Goal: Use online tool/utility: Utilize a website feature to perform a specific function

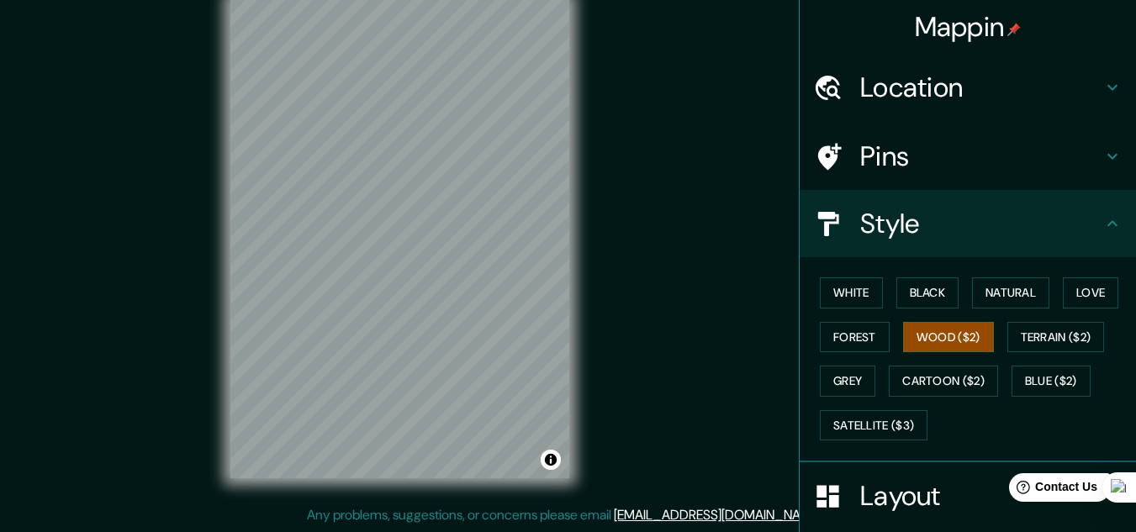
scroll to position [205, 0]
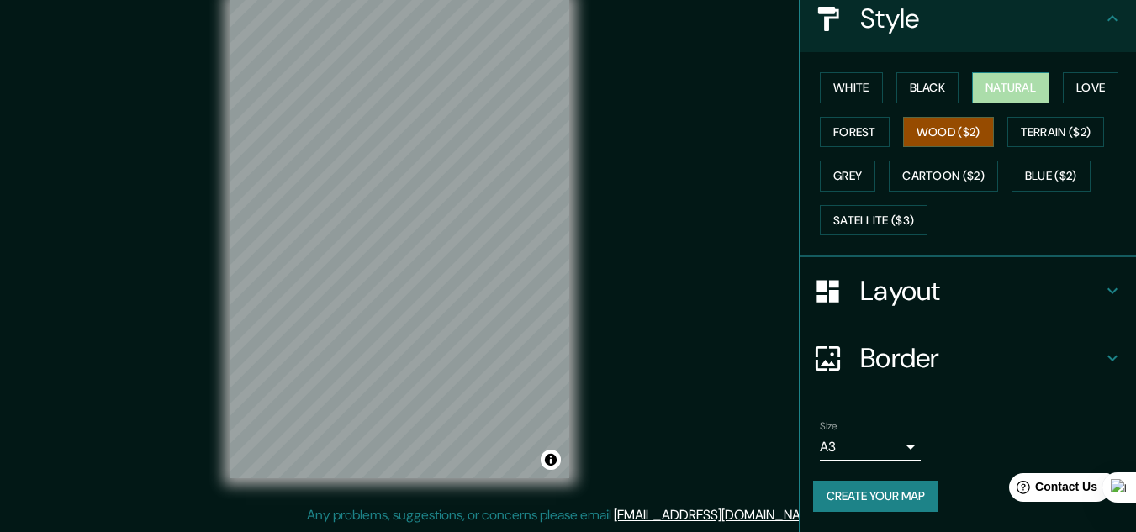
click at [1023, 96] on button "Natural" at bounding box center [1010, 87] width 77 height 31
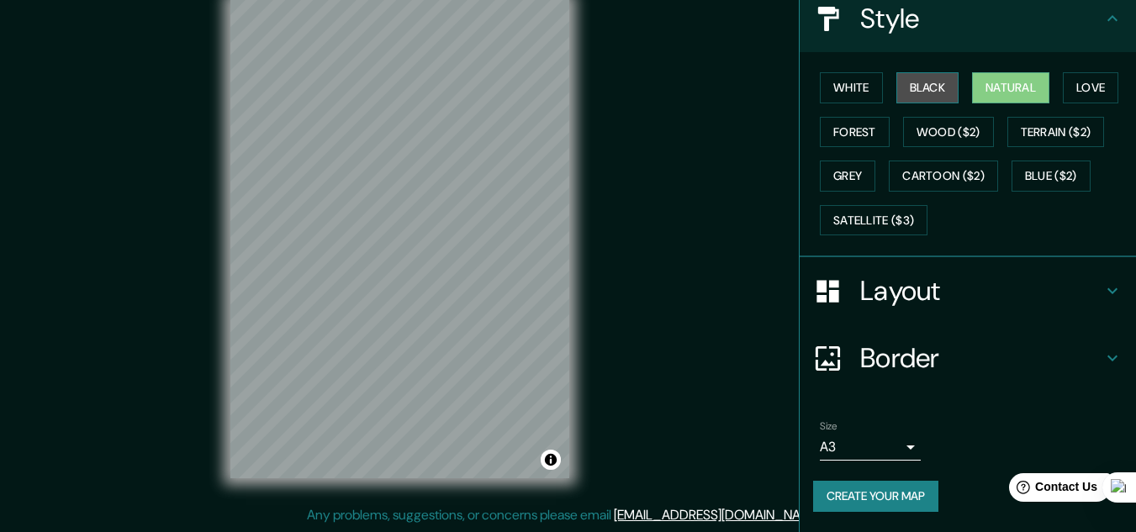
click at [907, 87] on button "Black" at bounding box center [928, 87] width 63 height 31
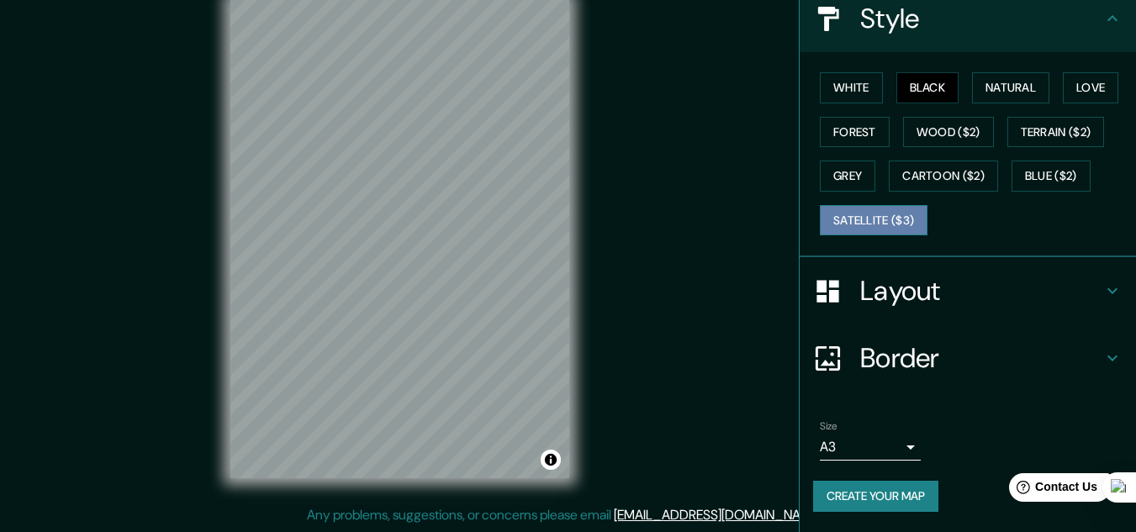
click at [877, 219] on button "Satellite ($3)" at bounding box center [874, 220] width 108 height 31
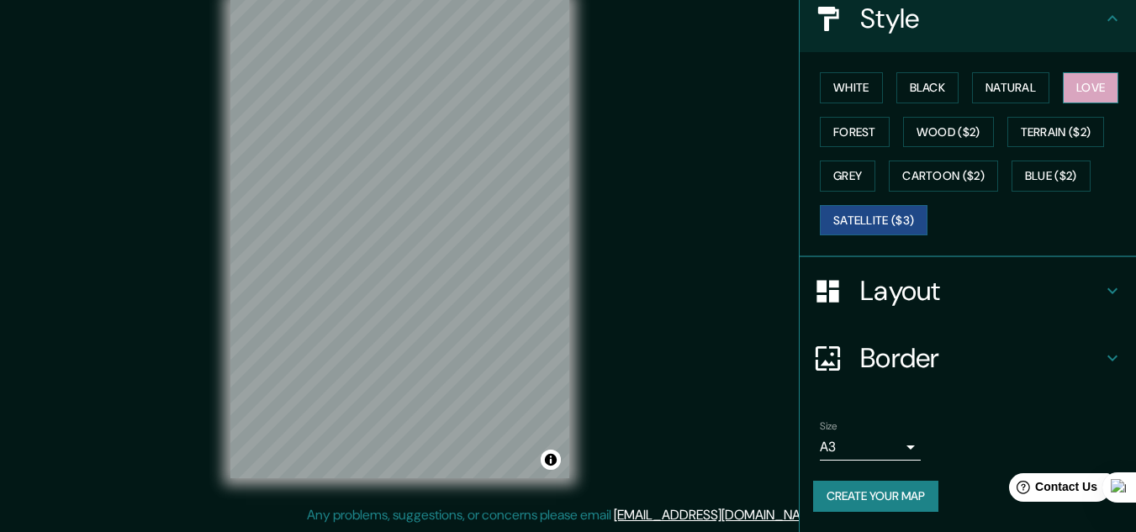
click at [1090, 92] on button "Love" at bounding box center [1091, 87] width 56 height 31
click at [846, 95] on button "White" at bounding box center [851, 87] width 63 height 31
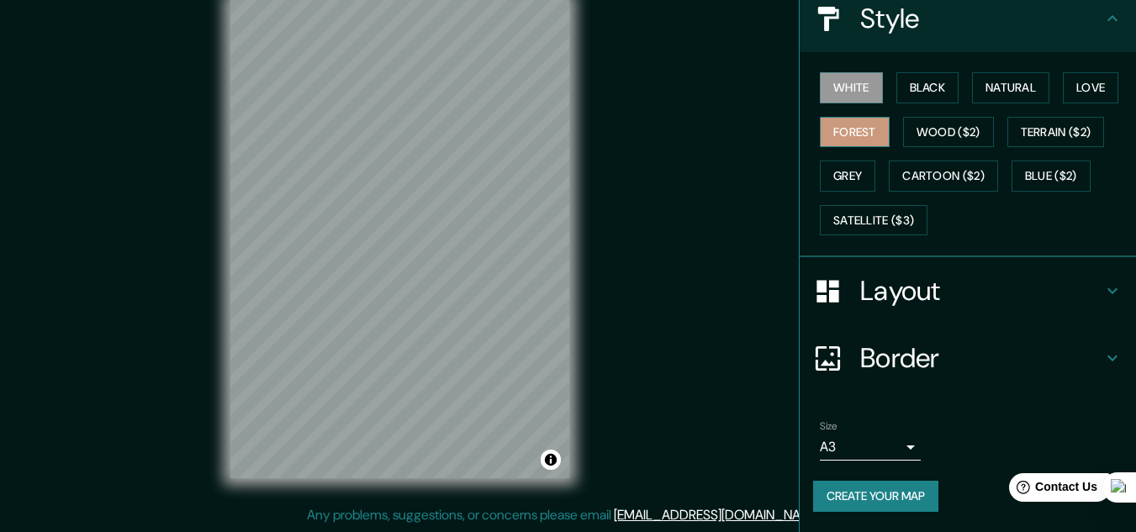
click at [844, 129] on button "Forest" at bounding box center [855, 132] width 70 height 31
click at [860, 176] on button "Grey" at bounding box center [848, 176] width 56 height 31
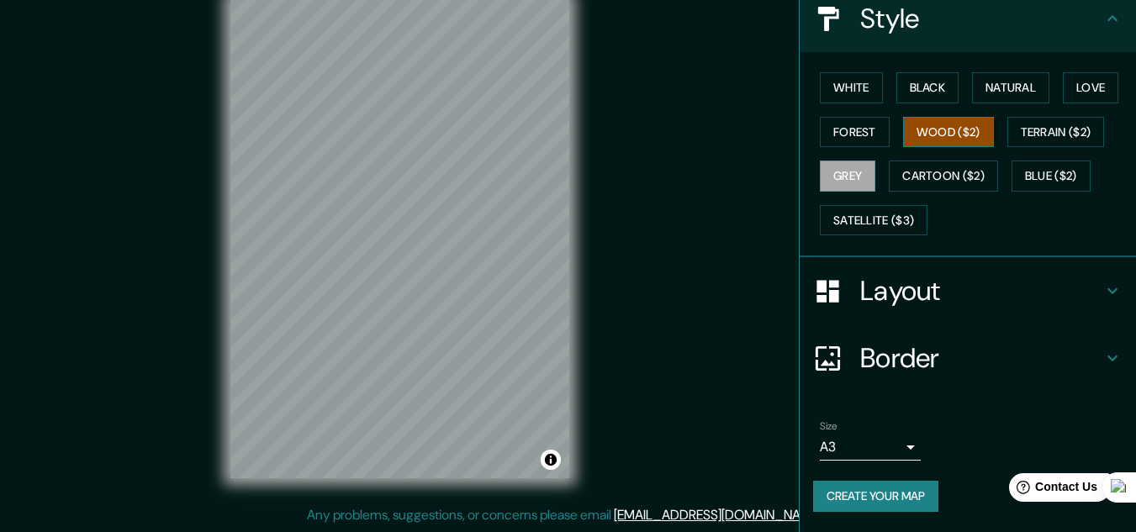
click at [903, 130] on button "Wood ($2)" at bounding box center [948, 132] width 91 height 31
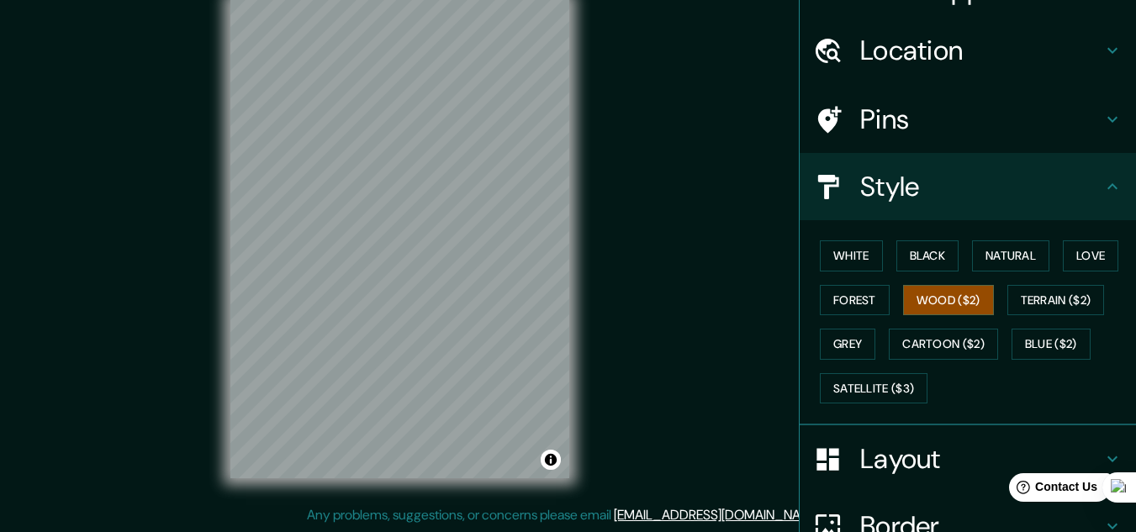
scroll to position [0, 0]
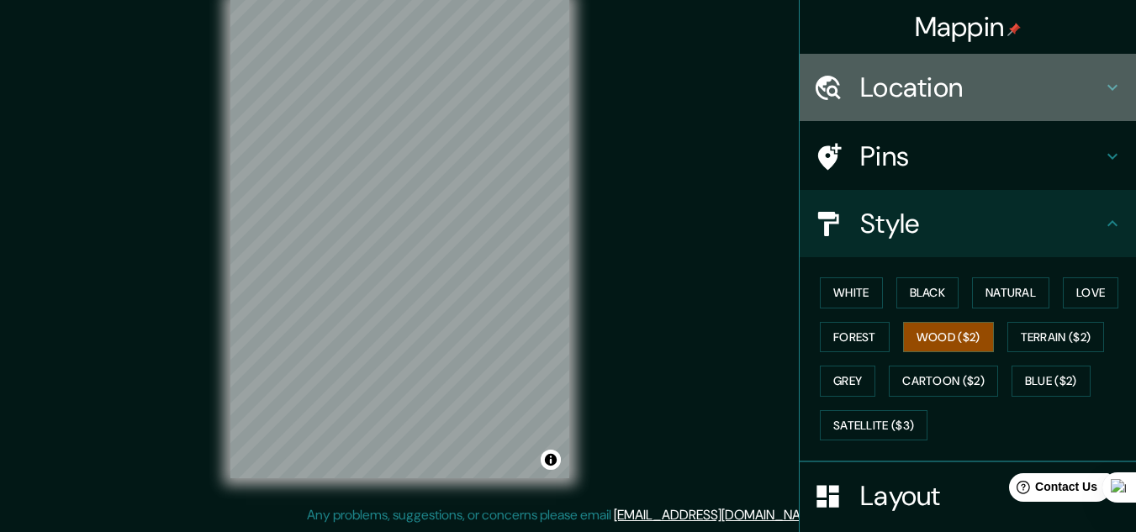
click at [1013, 91] on h4 "Location" at bounding box center [981, 88] width 242 height 34
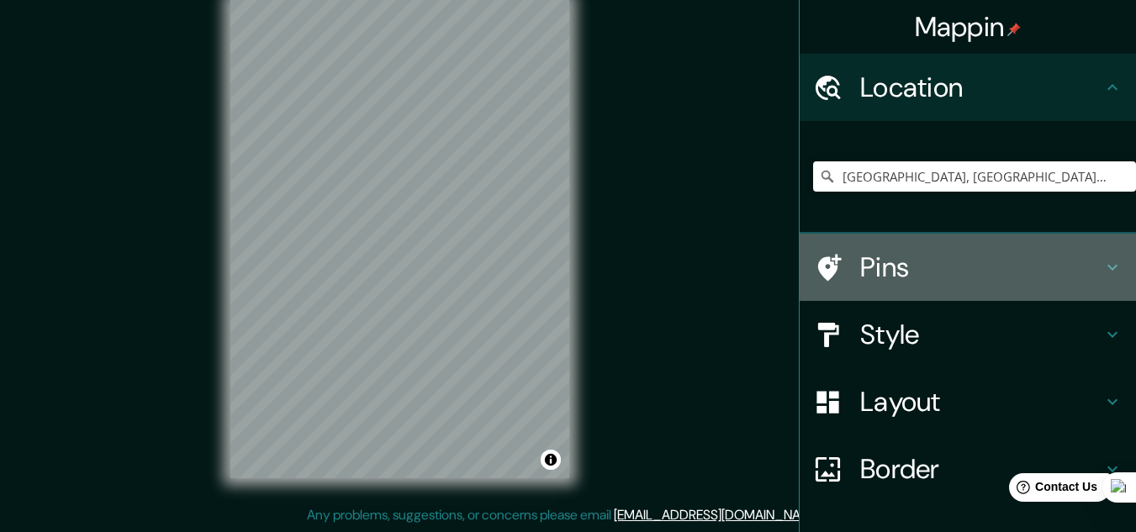
click at [947, 260] on h4 "Pins" at bounding box center [981, 268] width 242 height 34
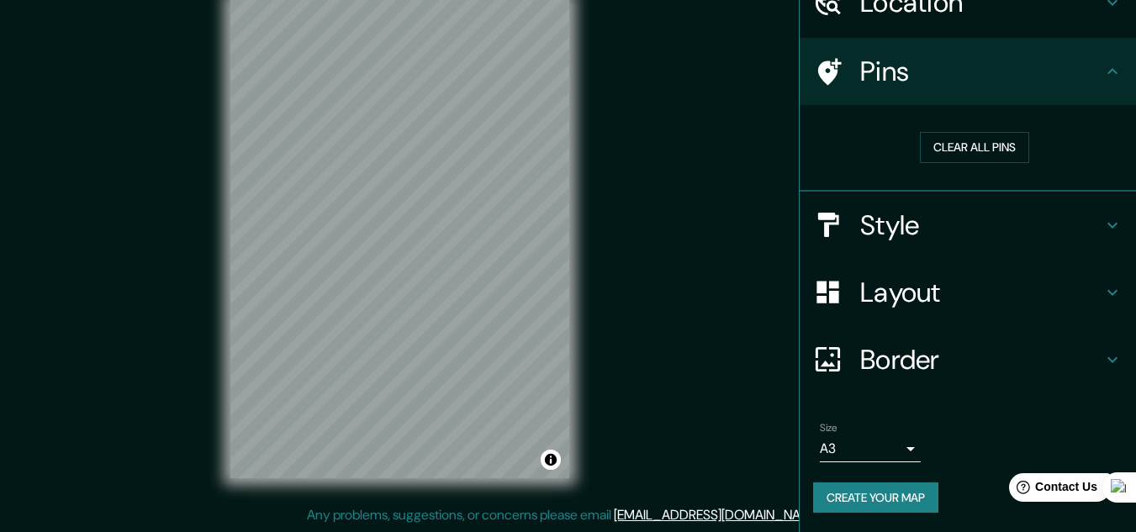
scroll to position [86, 0]
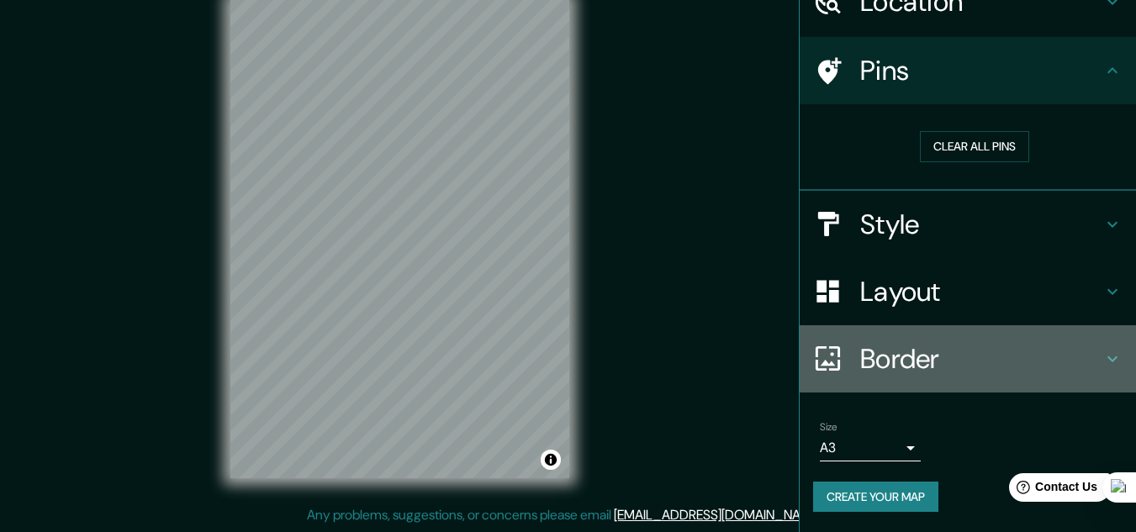
click at [1039, 355] on h4 "Border" at bounding box center [981, 359] width 242 height 34
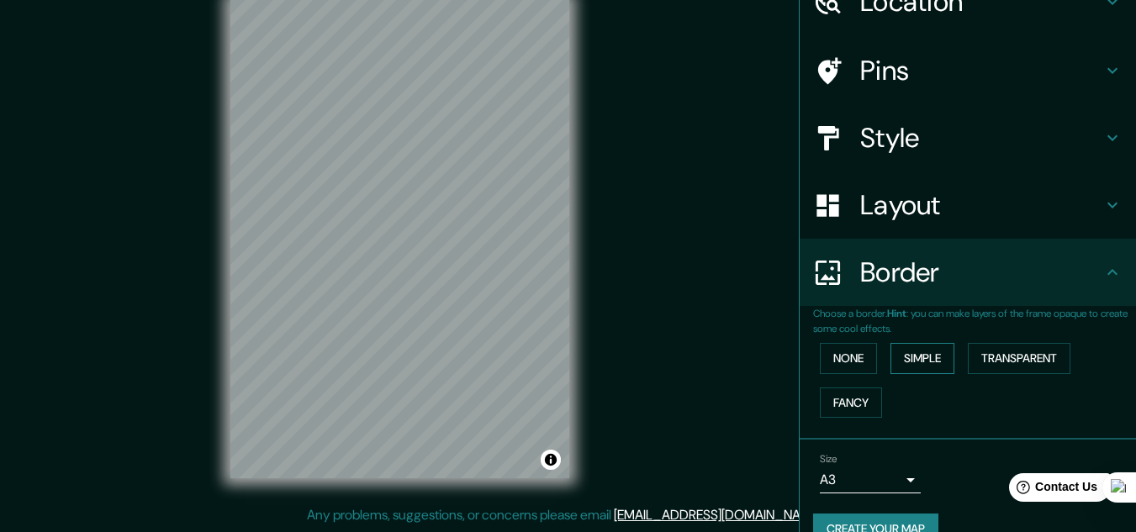
click at [922, 366] on button "Simple" at bounding box center [923, 358] width 64 height 31
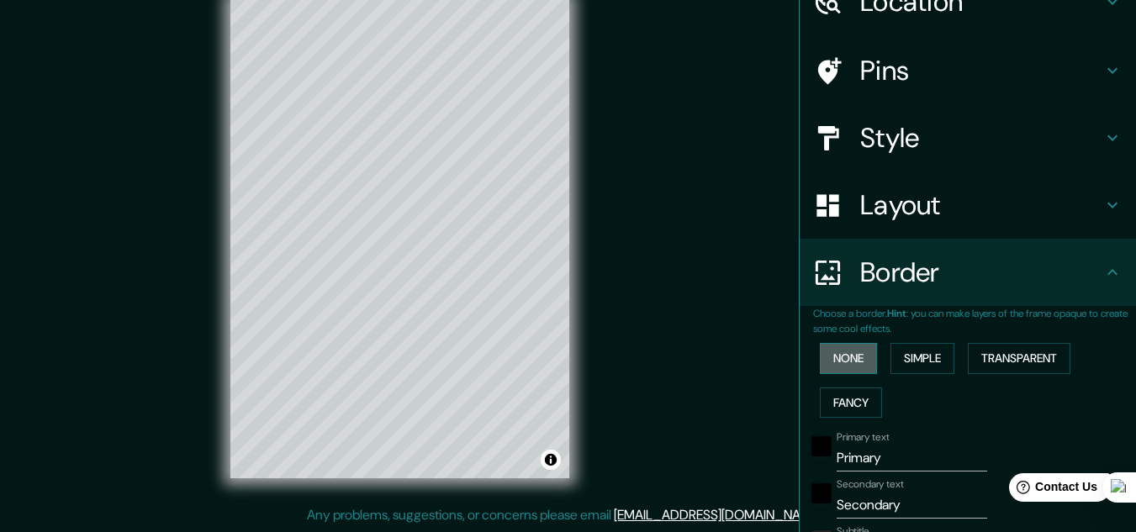
click at [850, 361] on button "None" at bounding box center [848, 358] width 57 height 31
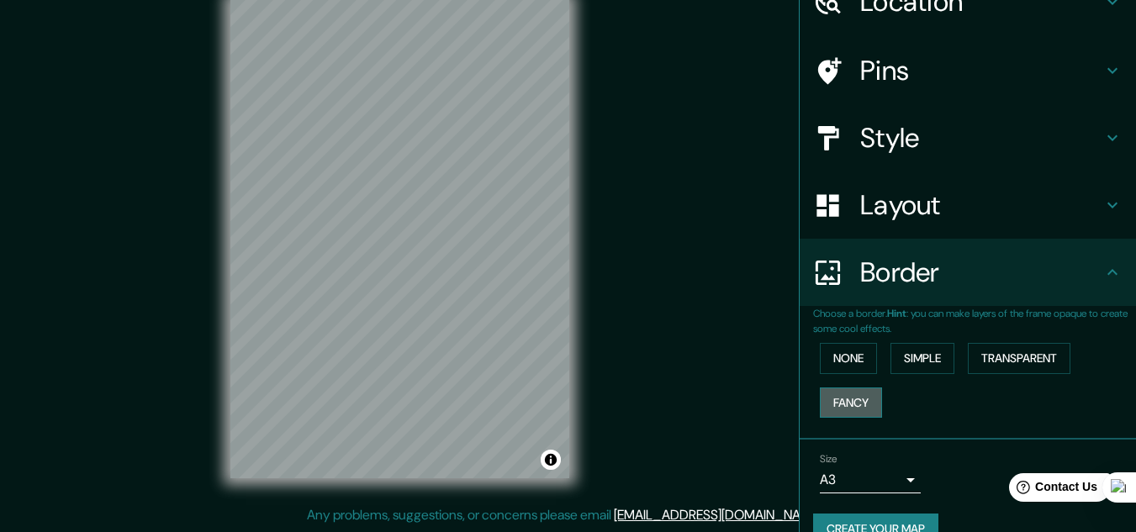
click at [864, 403] on button "Fancy" at bounding box center [851, 403] width 62 height 31
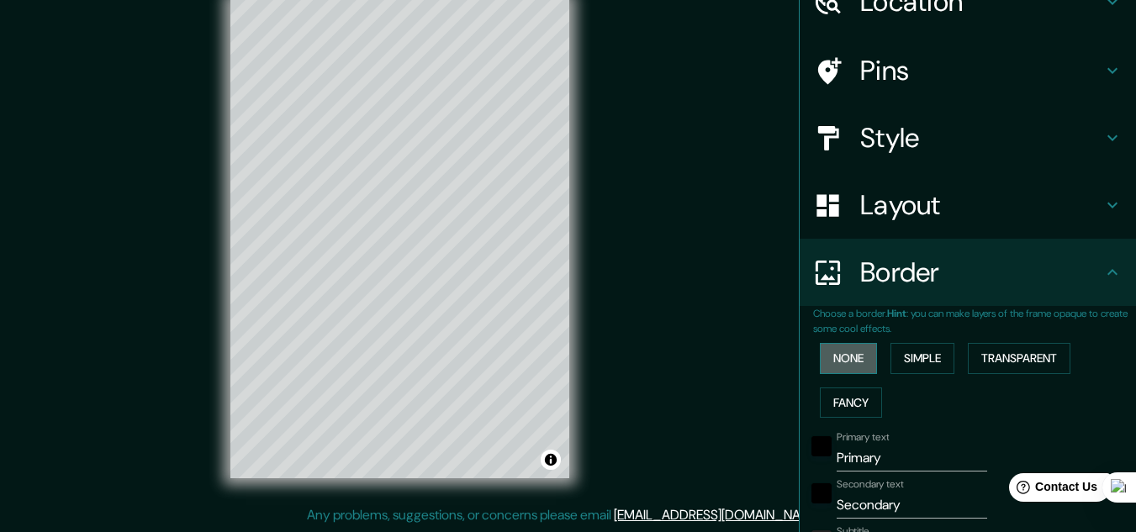
click at [860, 359] on button "None" at bounding box center [848, 358] width 57 height 31
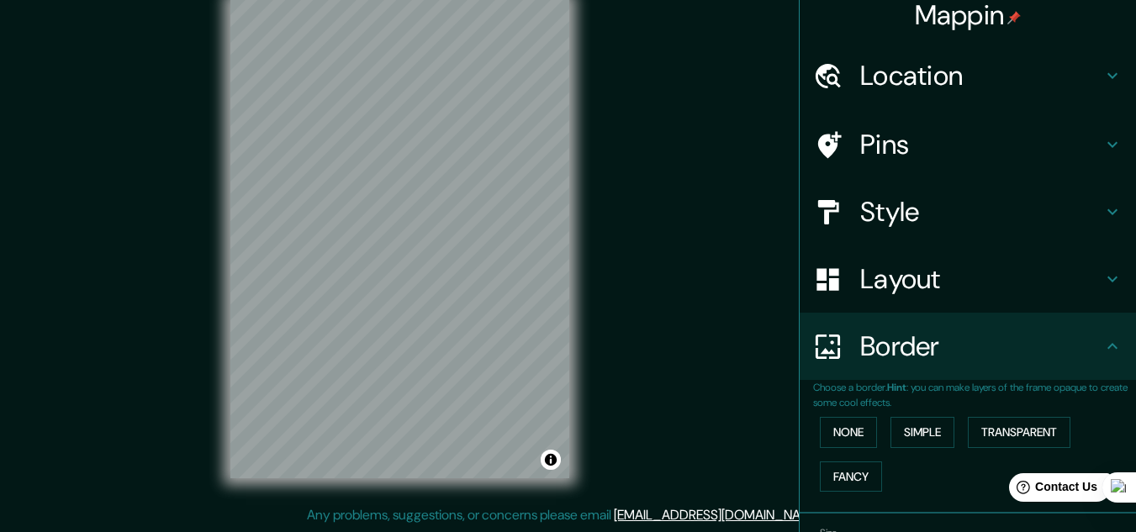
scroll to position [0, 0]
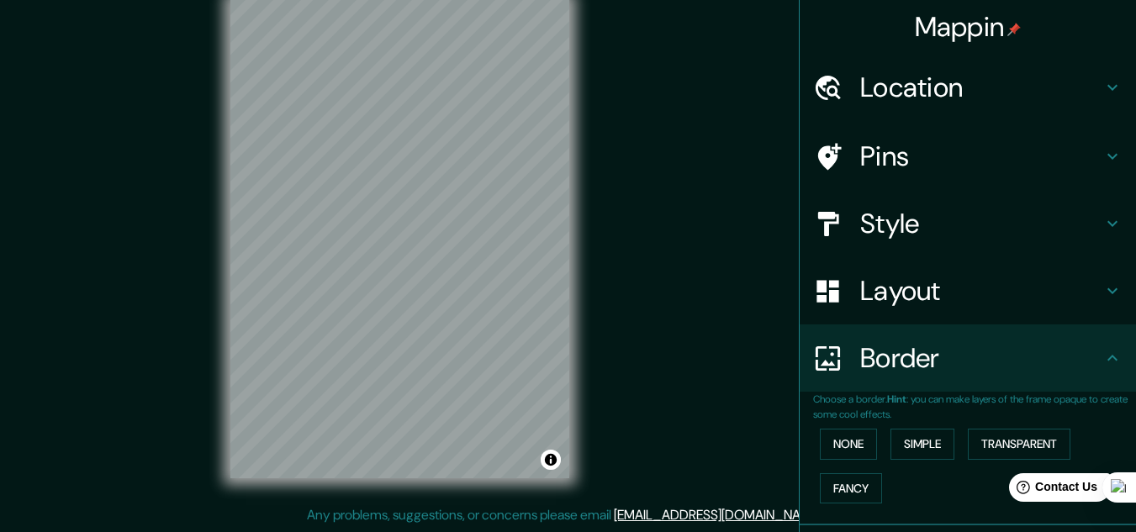
click at [897, 296] on h4 "Layout" at bounding box center [981, 291] width 242 height 34
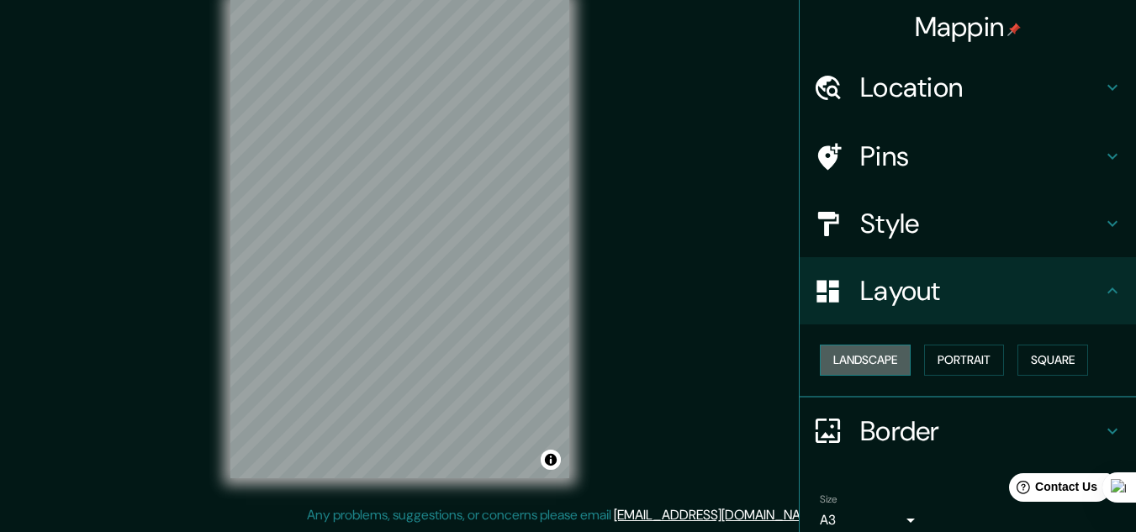
click at [869, 359] on button "Landscape" at bounding box center [865, 360] width 91 height 31
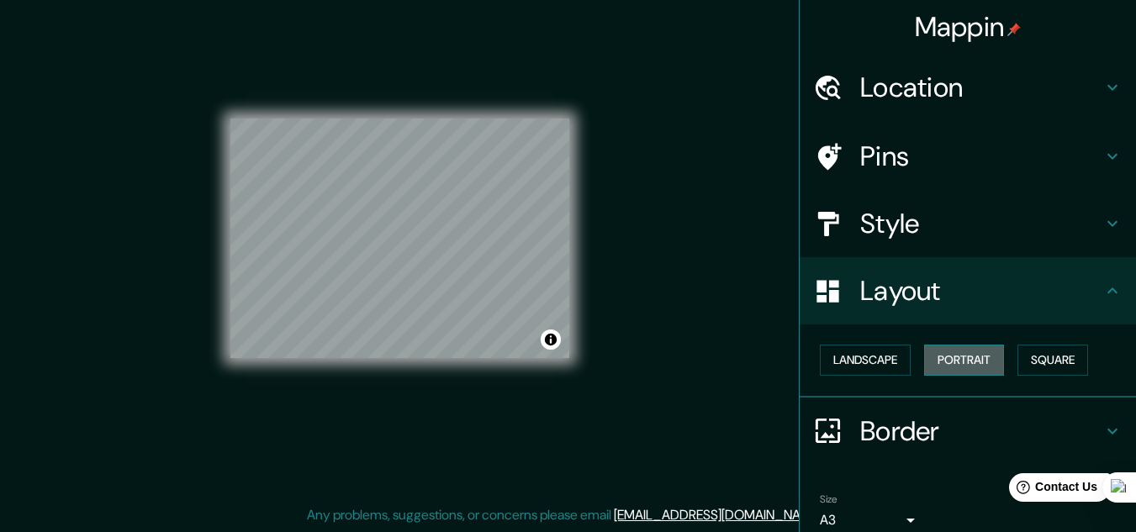
click at [933, 351] on button "Portrait" at bounding box center [964, 360] width 80 height 31
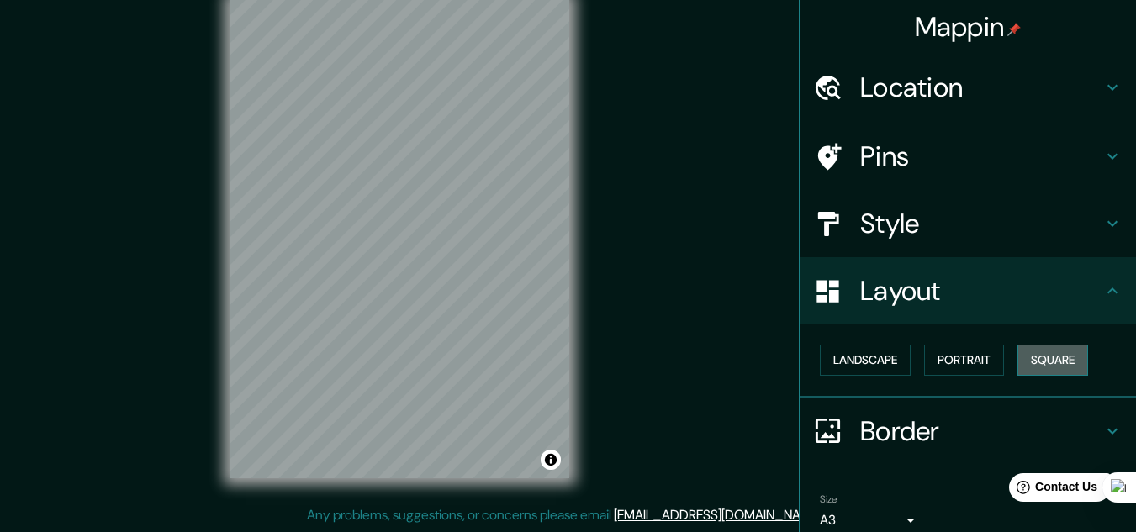
click at [1032, 361] on button "Square" at bounding box center [1053, 360] width 71 height 31
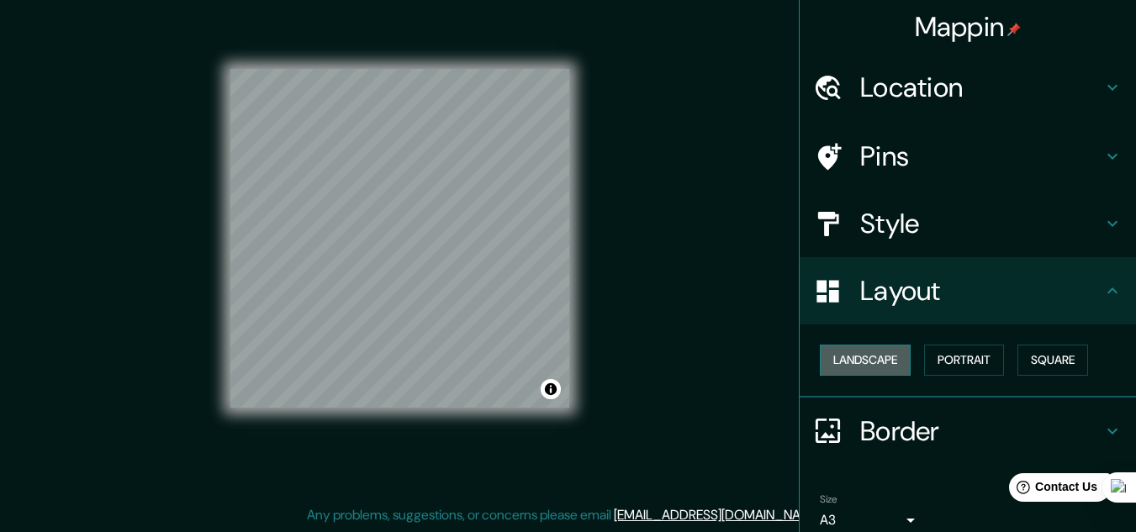
click at [857, 366] on button "Landscape" at bounding box center [865, 360] width 91 height 31
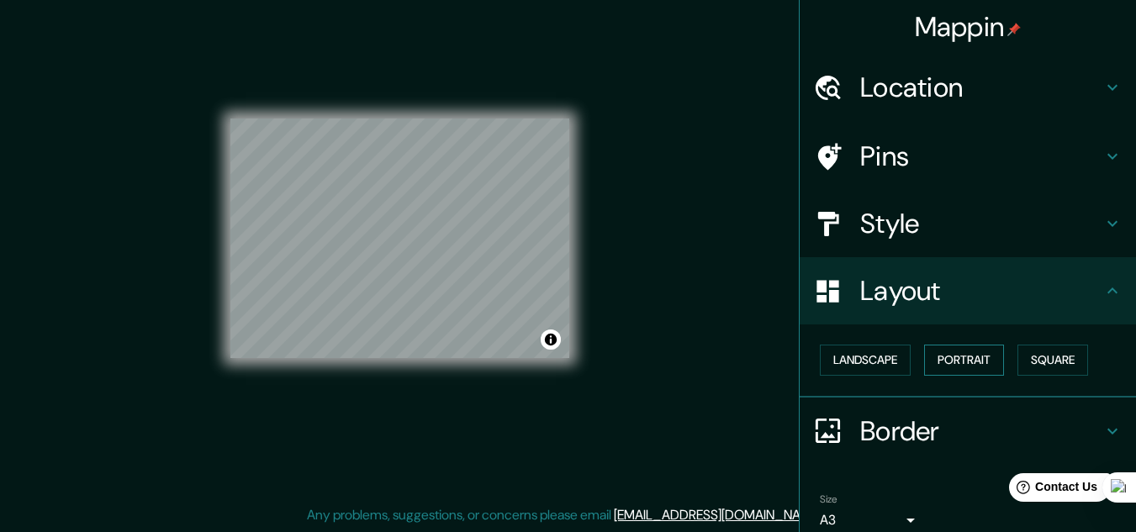
click at [927, 355] on button "Portrait" at bounding box center [964, 360] width 80 height 31
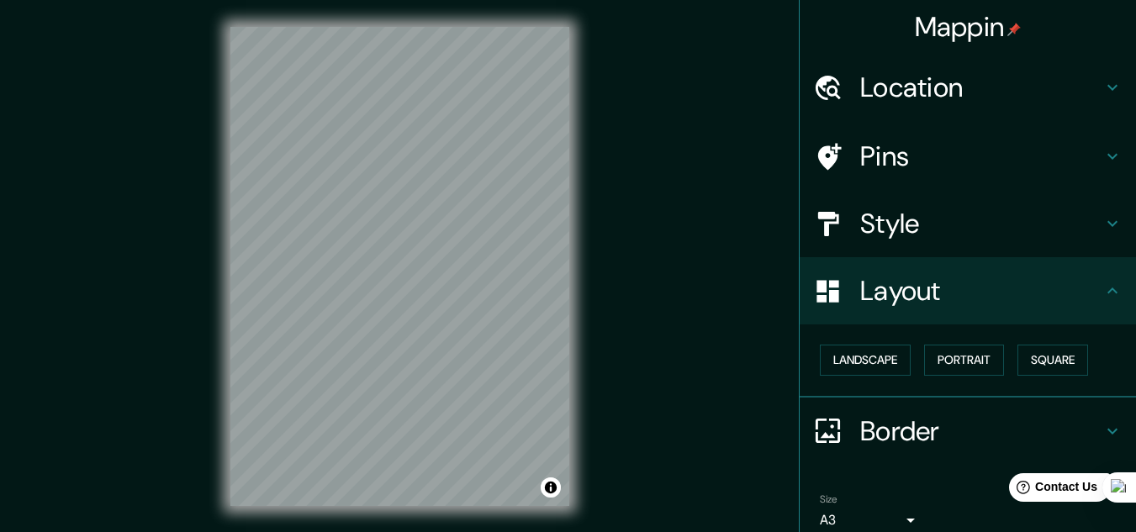
click at [973, 224] on h4 "Style" at bounding box center [981, 224] width 242 height 34
